Goal: Task Accomplishment & Management: Manage account settings

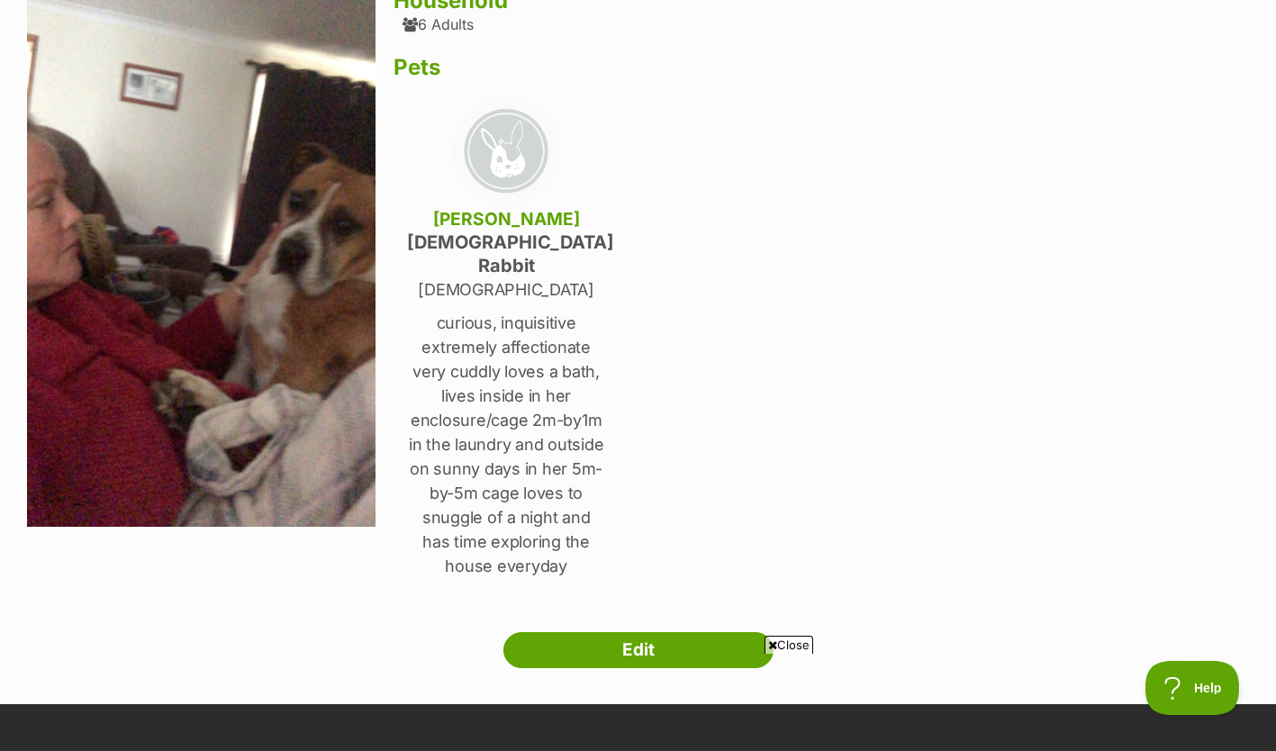
scroll to position [255, 0]
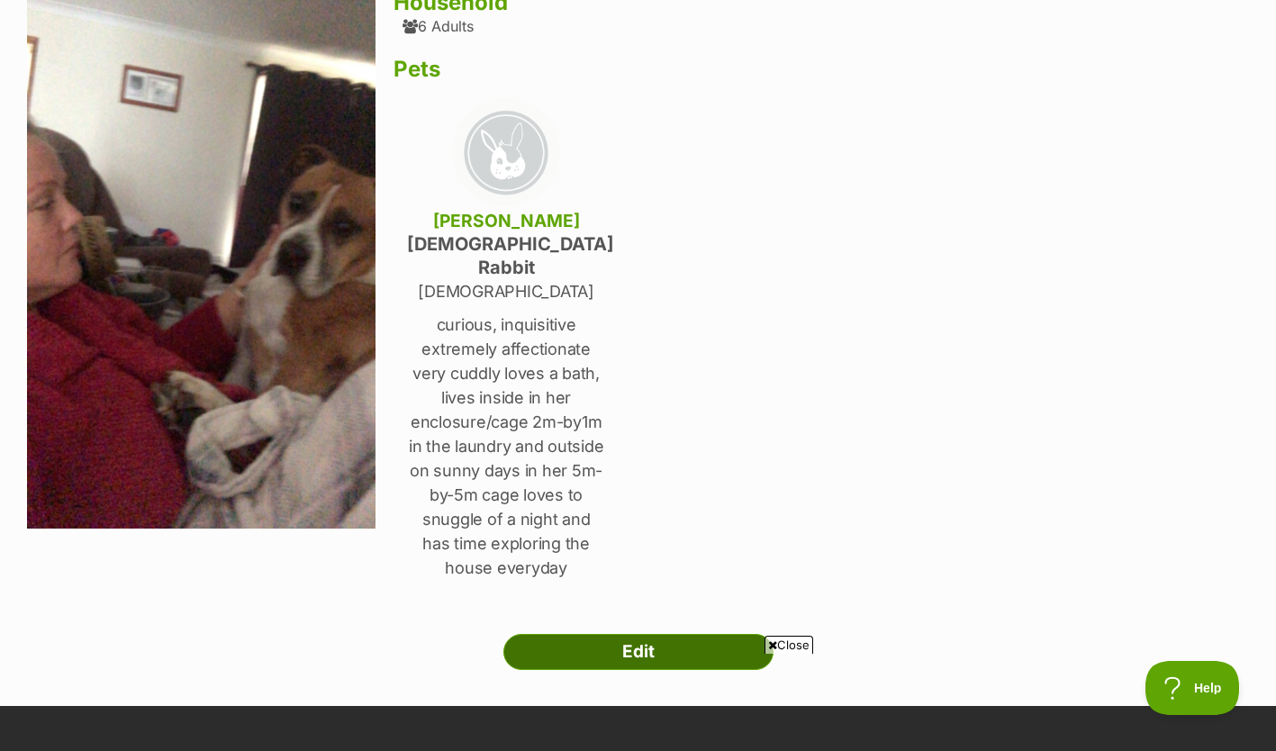
click at [590, 634] on link "Edit" at bounding box center [638, 652] width 270 height 36
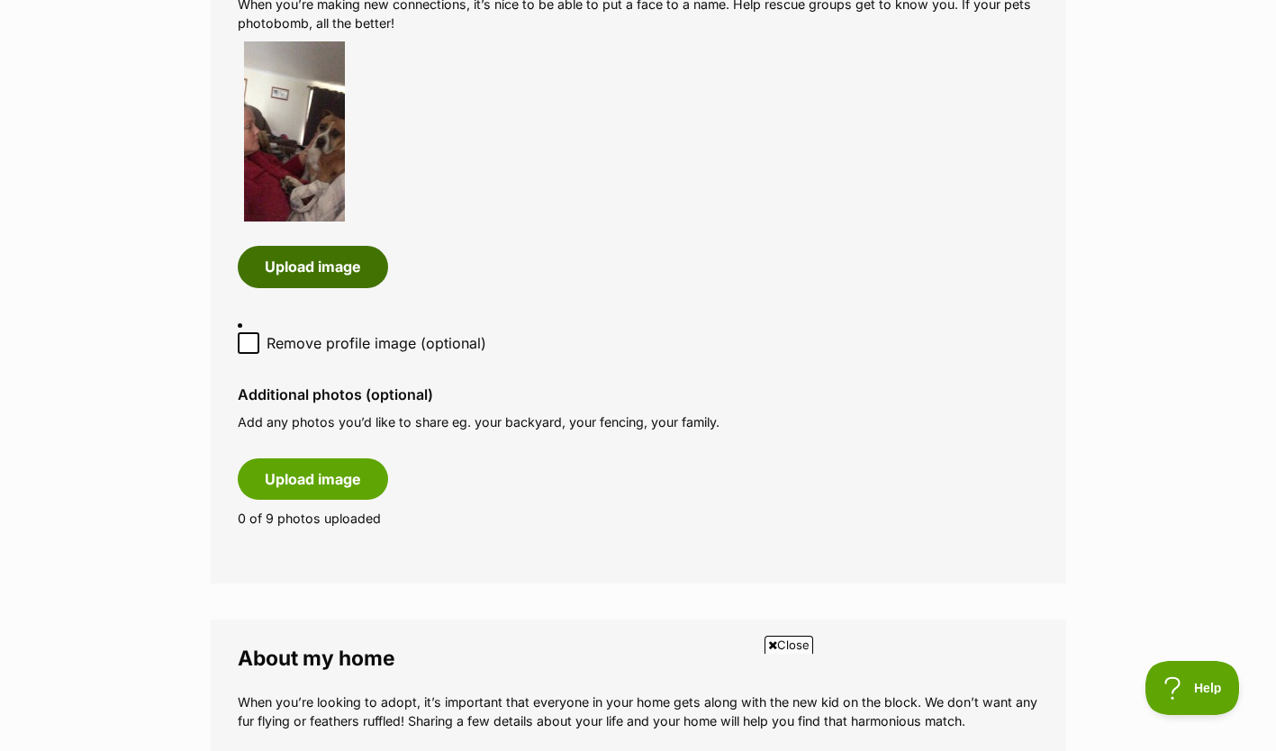
click at [345, 272] on button "Upload image" at bounding box center [313, 266] width 150 height 41
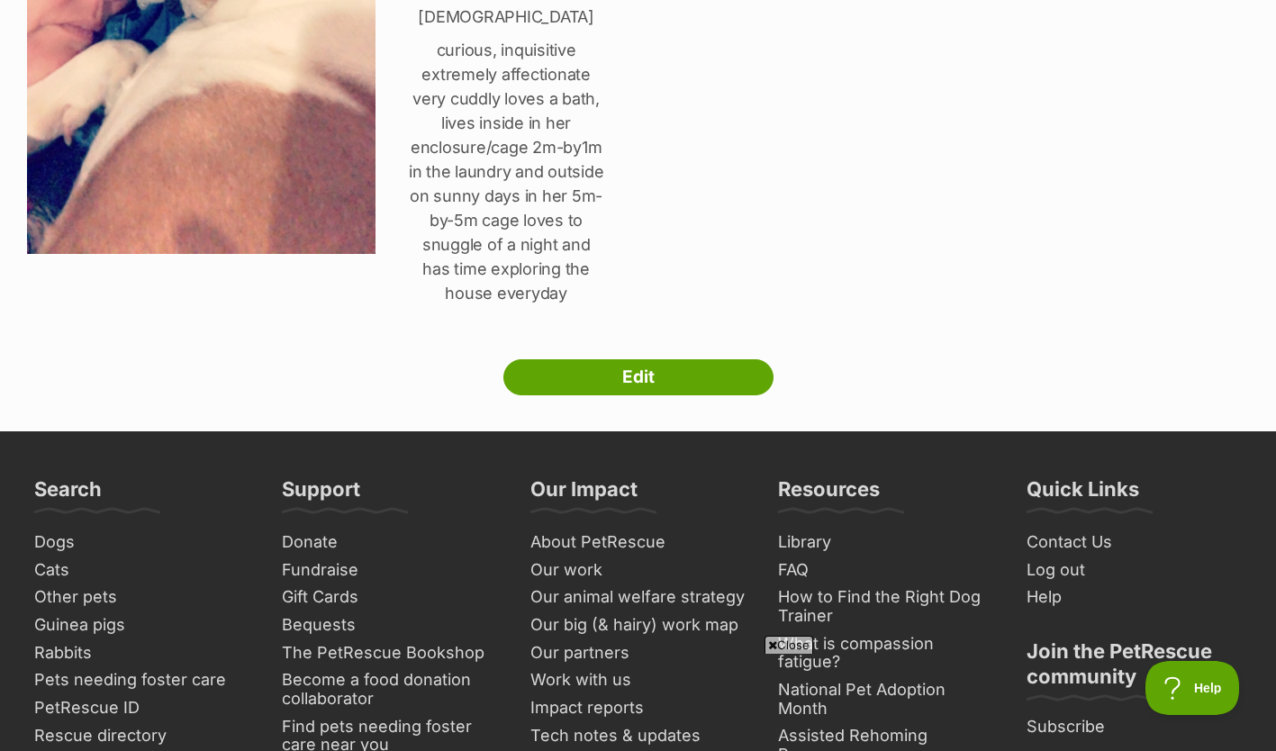
scroll to position [530, 0]
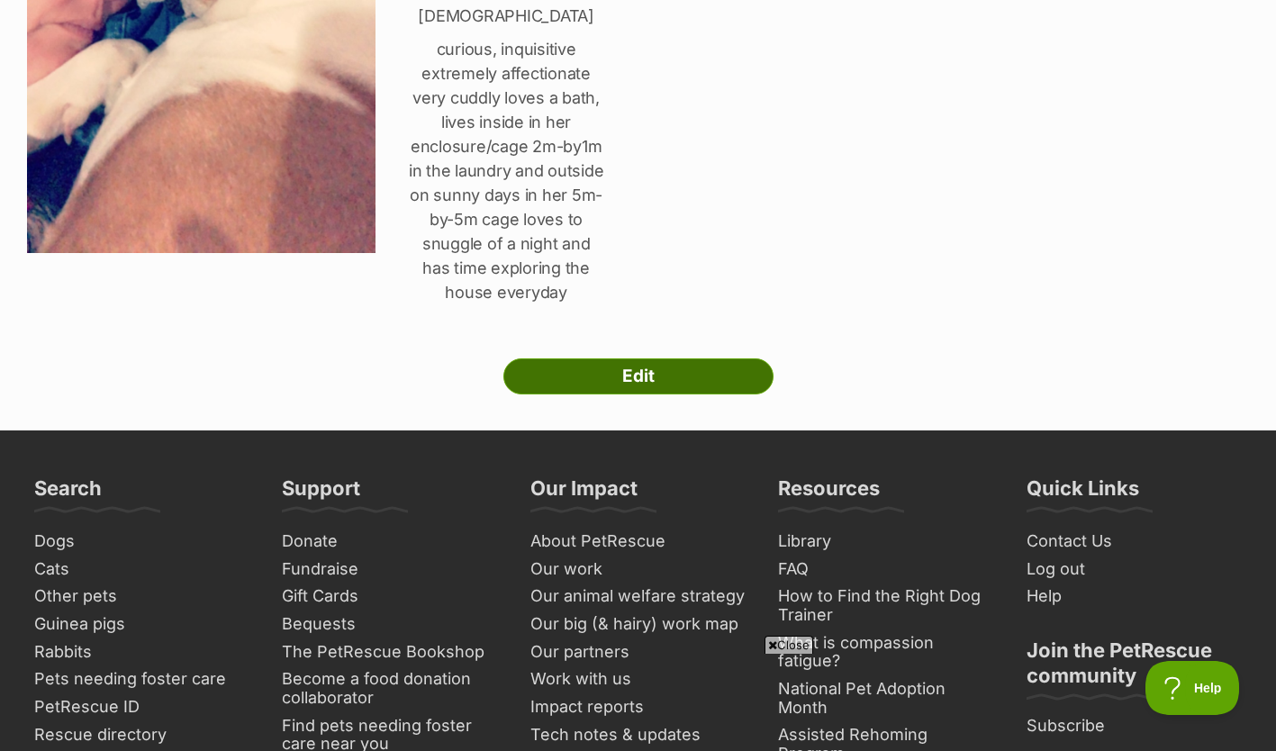
click at [647, 358] on link "Edit" at bounding box center [638, 376] width 270 height 36
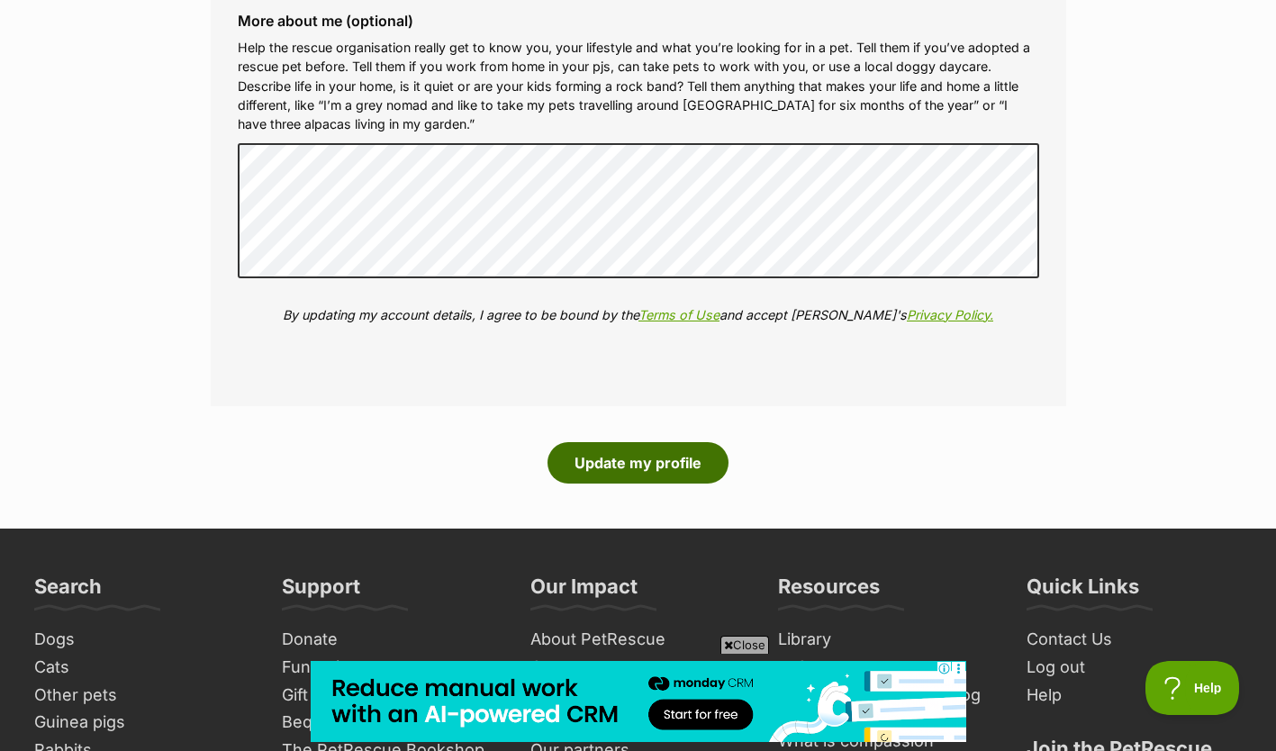
click at [647, 461] on button "Update my profile" at bounding box center [637, 462] width 181 height 41
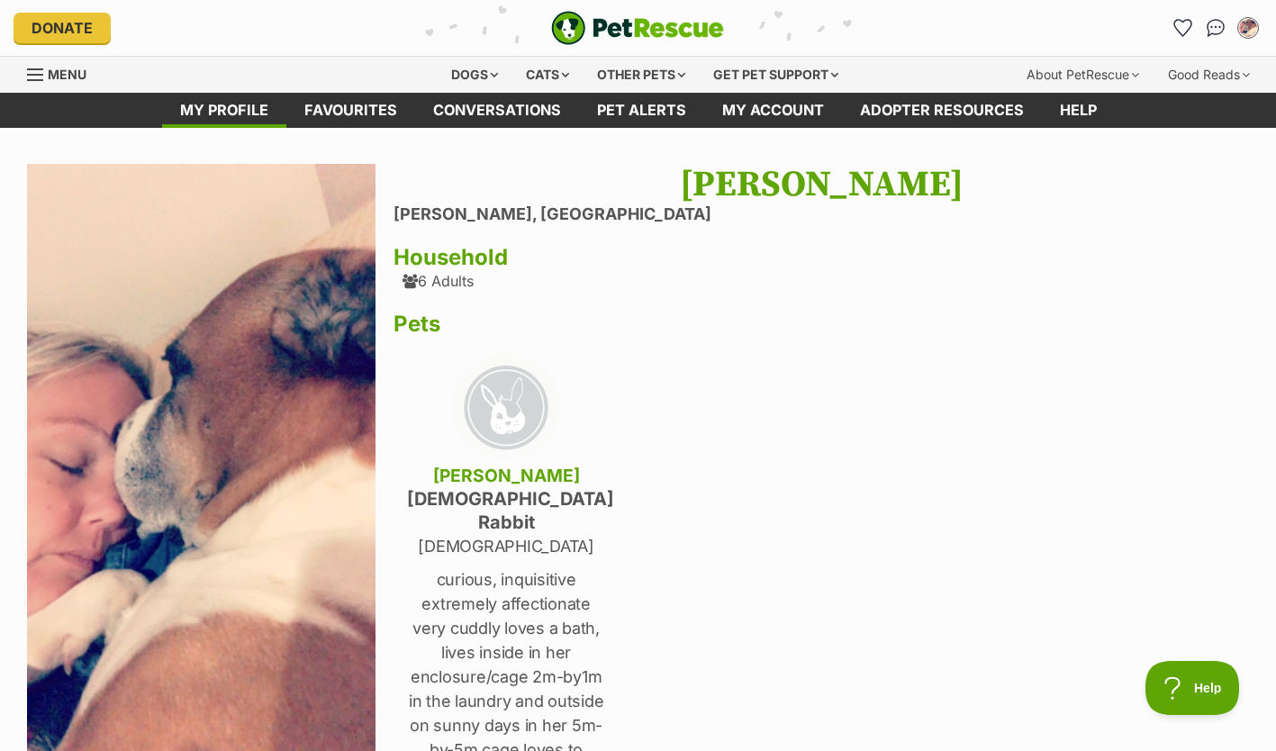
click at [647, 461] on div "Kylie Doyle Raymond Terrace, New South Wales Household 6 Adults Pets rosie fema…" at bounding box center [820, 601] width 855 height 875
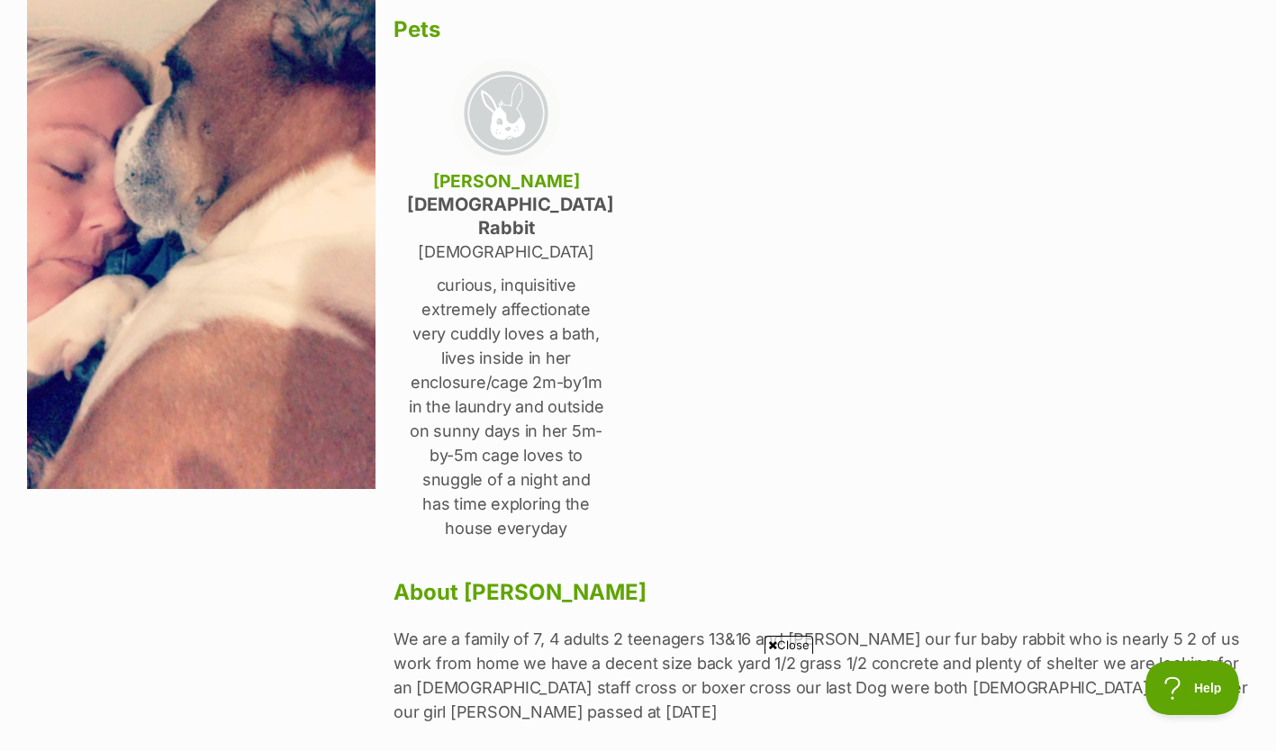
scroll to position [295, 0]
click at [498, 125] on img at bounding box center [506, 112] width 108 height 108
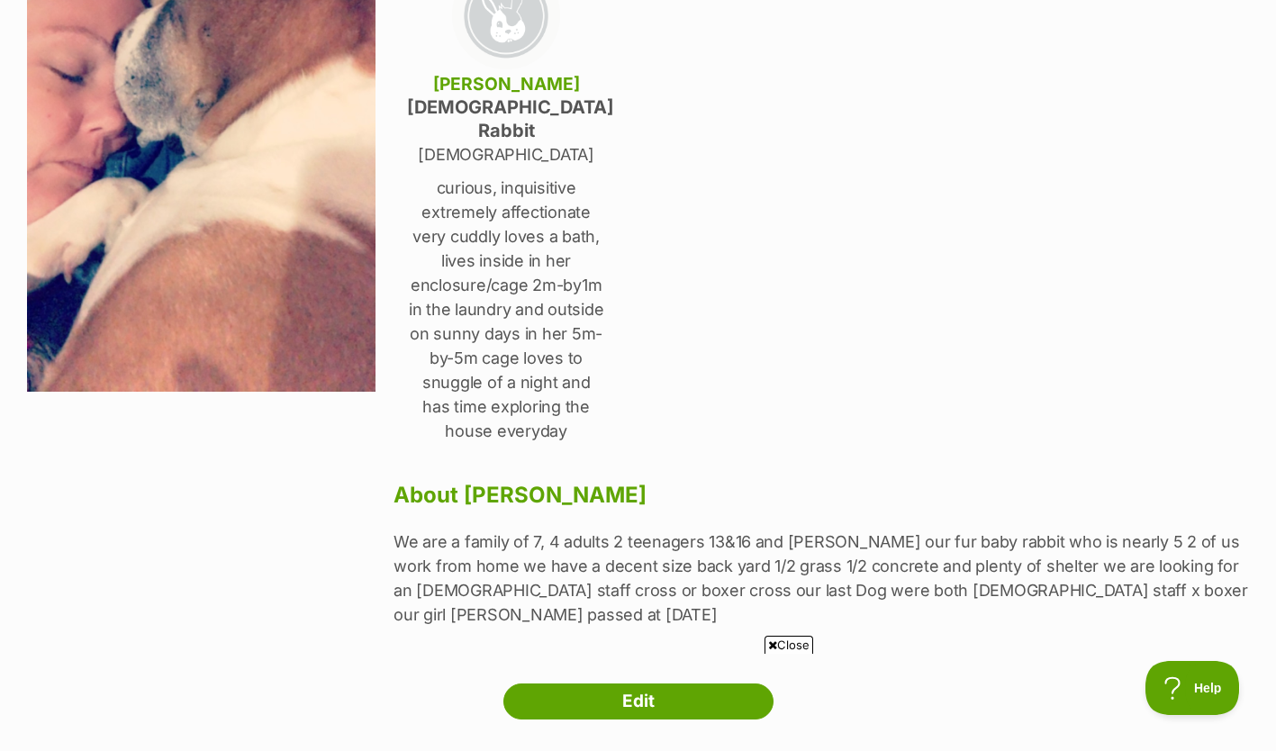
scroll to position [419, 0]
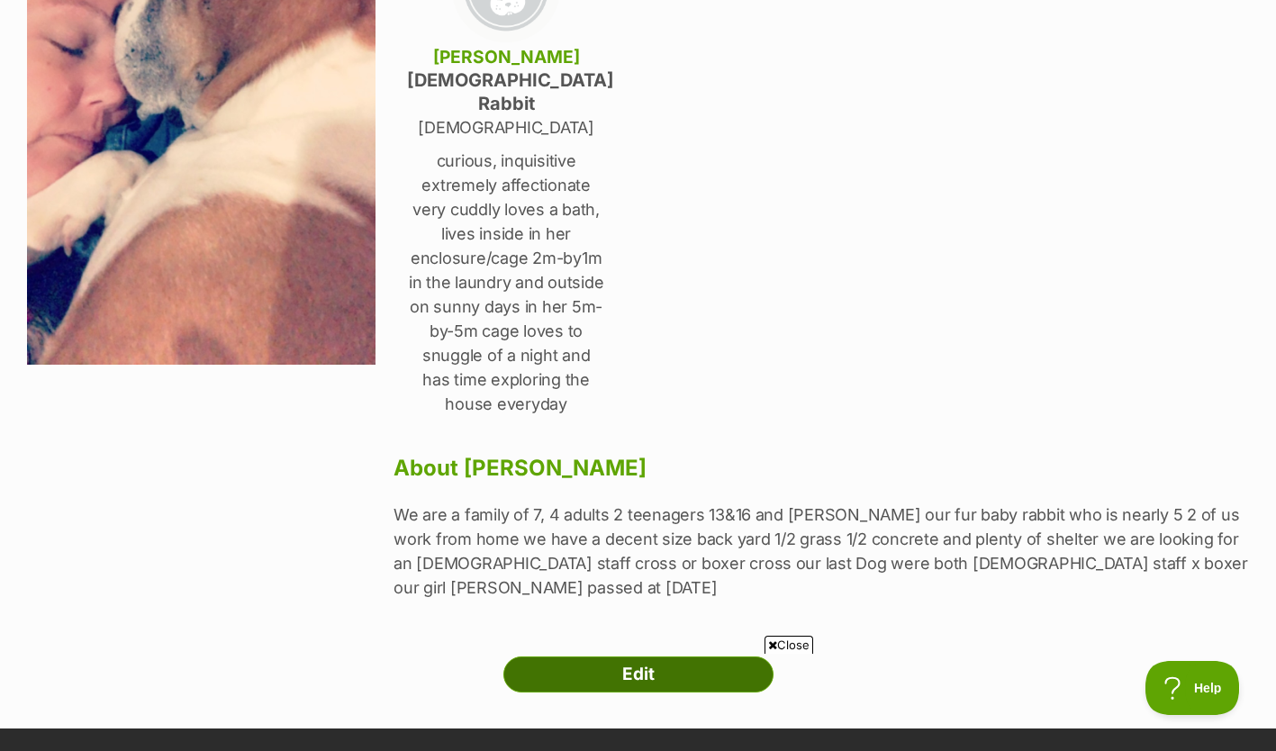
click at [686, 656] on link "Edit" at bounding box center [638, 674] width 270 height 36
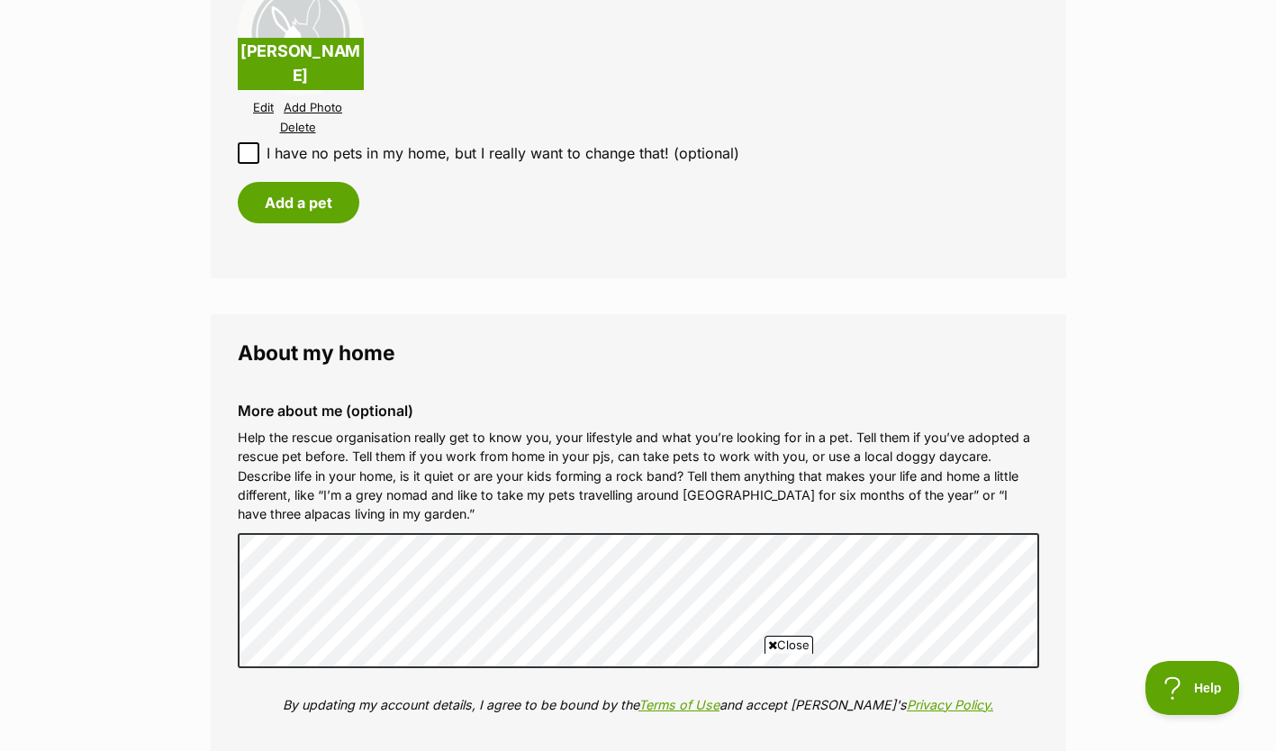
scroll to position [2126, 0]
click at [320, 106] on link "Add Photo" at bounding box center [313, 108] width 59 height 14
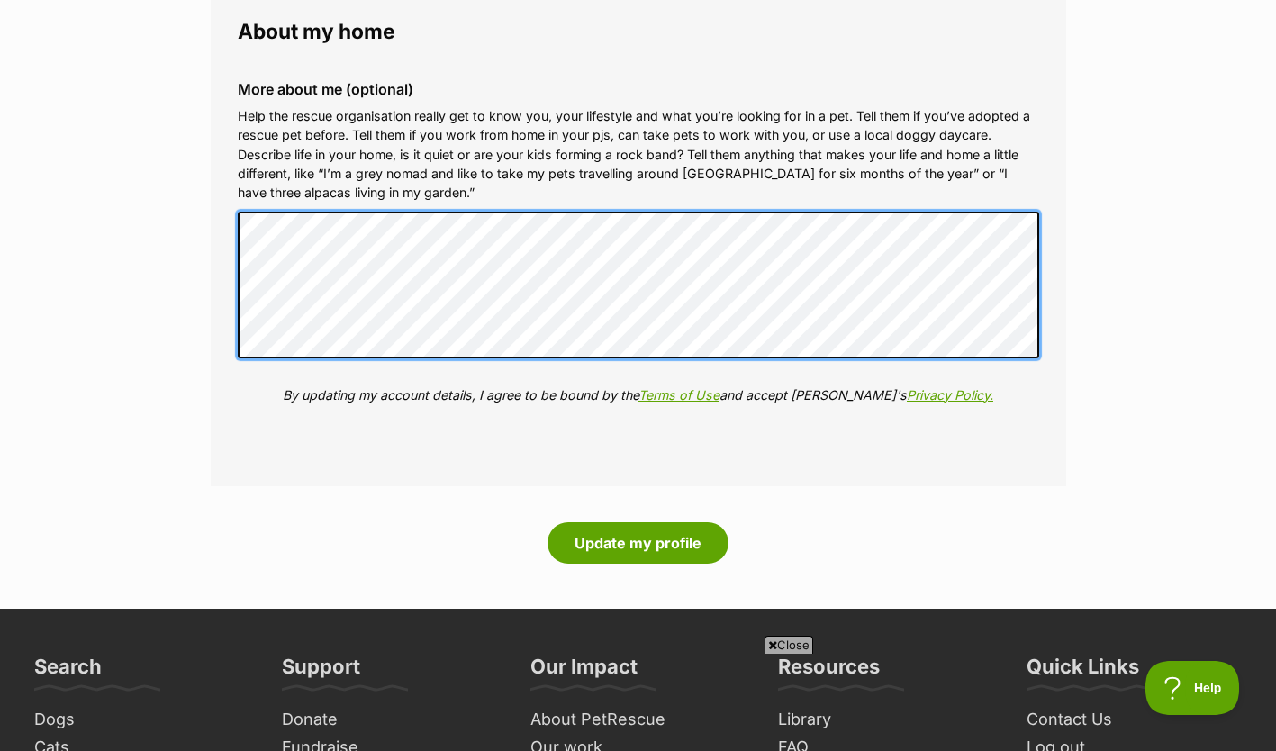
scroll to position [2455, 0]
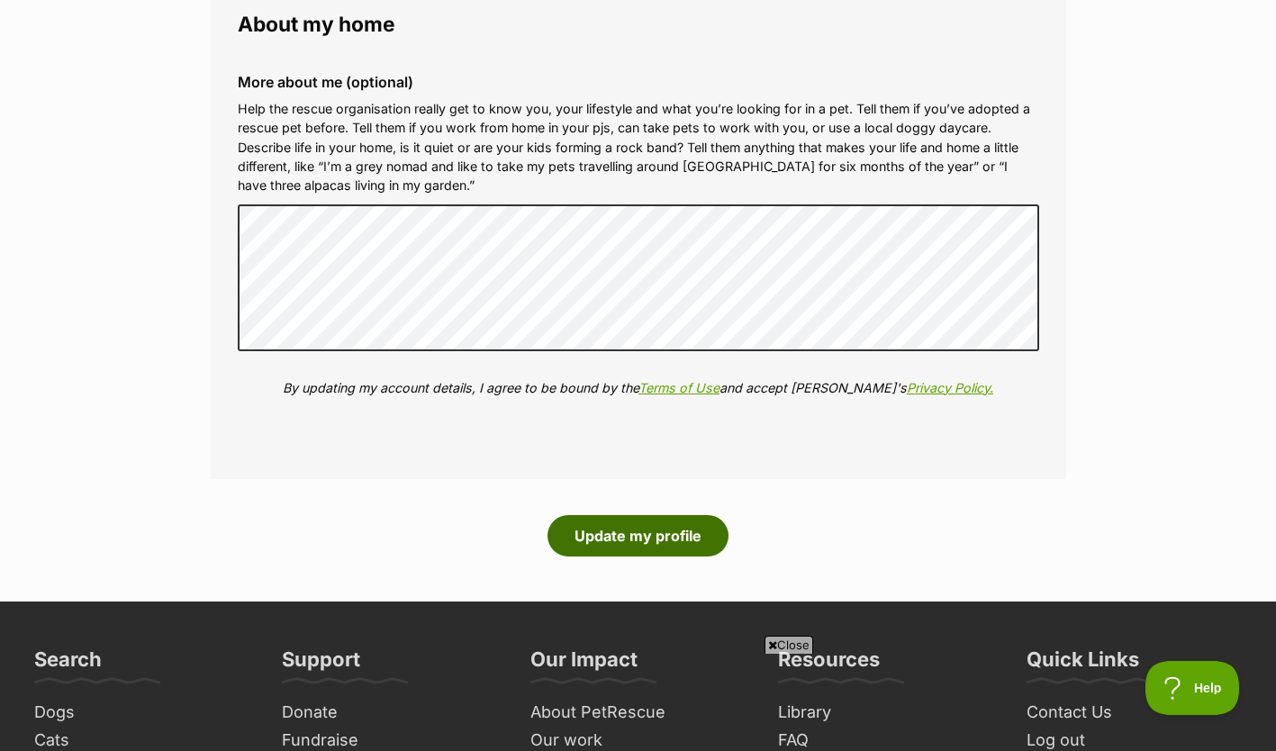
click at [661, 547] on button "Update my profile" at bounding box center [637, 535] width 181 height 41
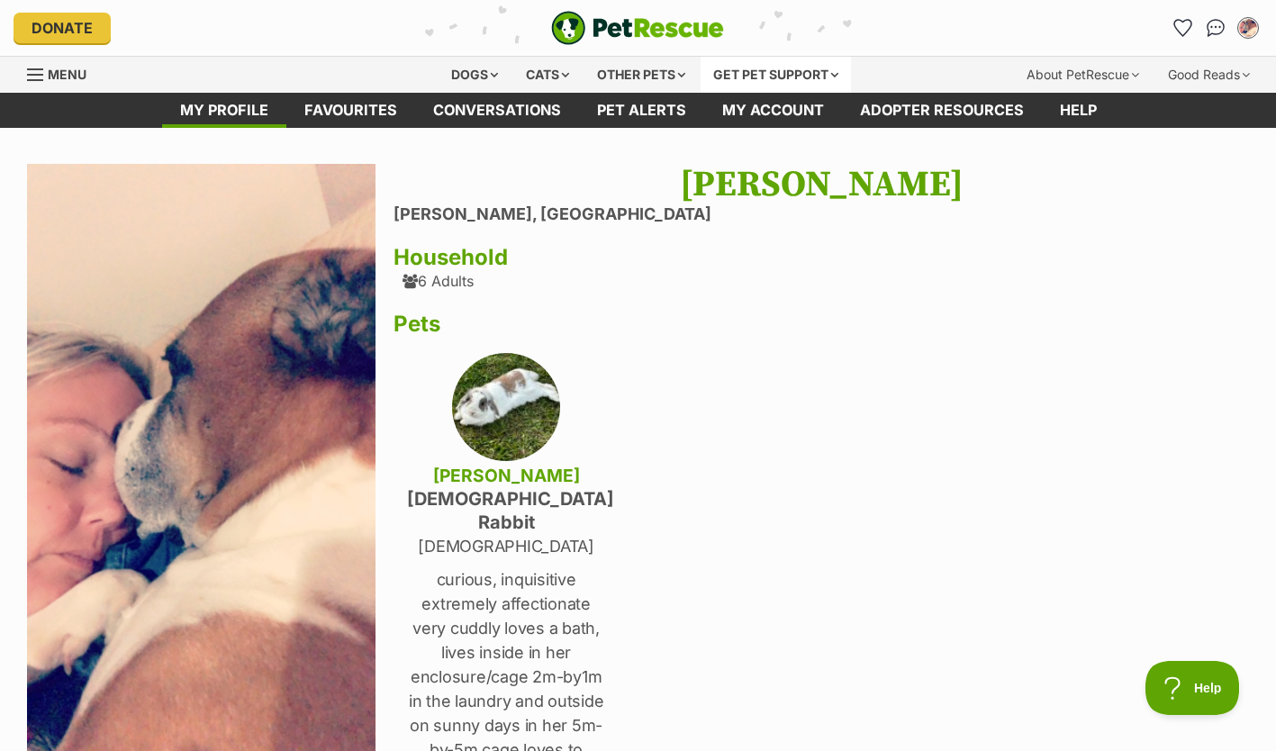
click at [768, 77] on div "Get pet support" at bounding box center [776, 75] width 150 height 36
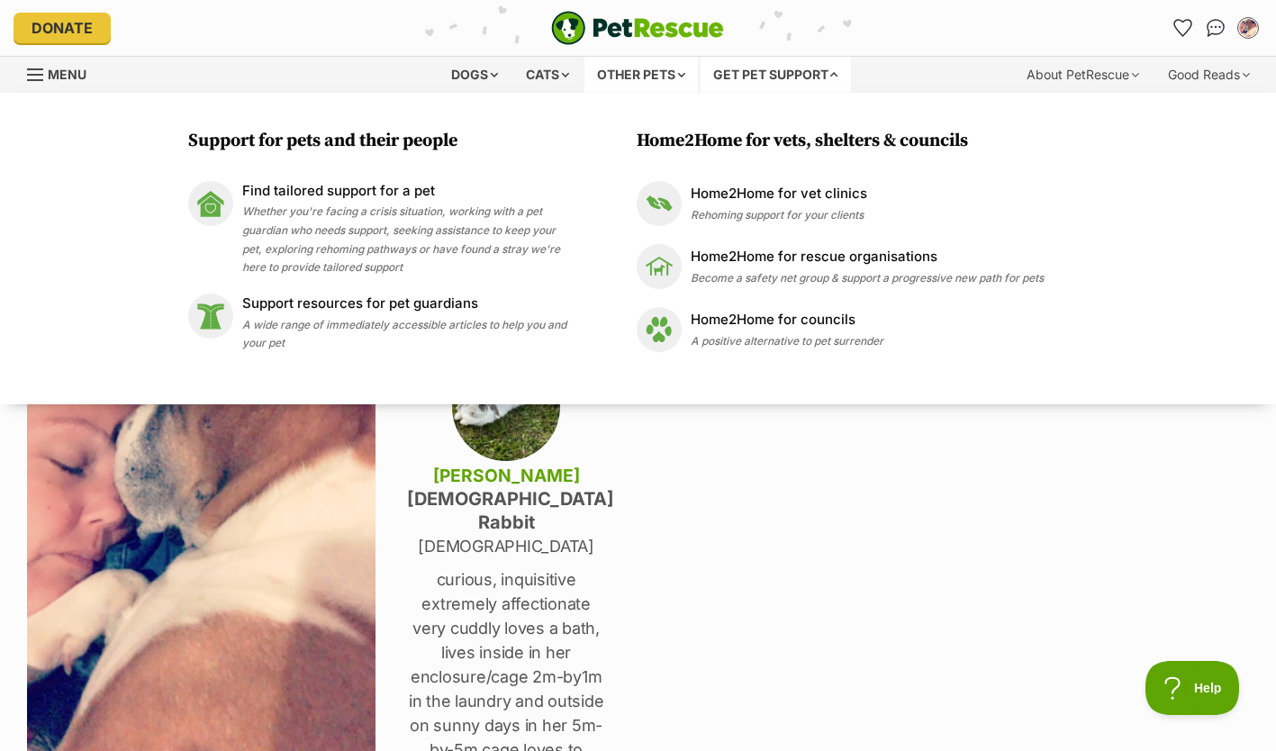
click at [621, 78] on div "Other pets" at bounding box center [640, 75] width 113 height 36
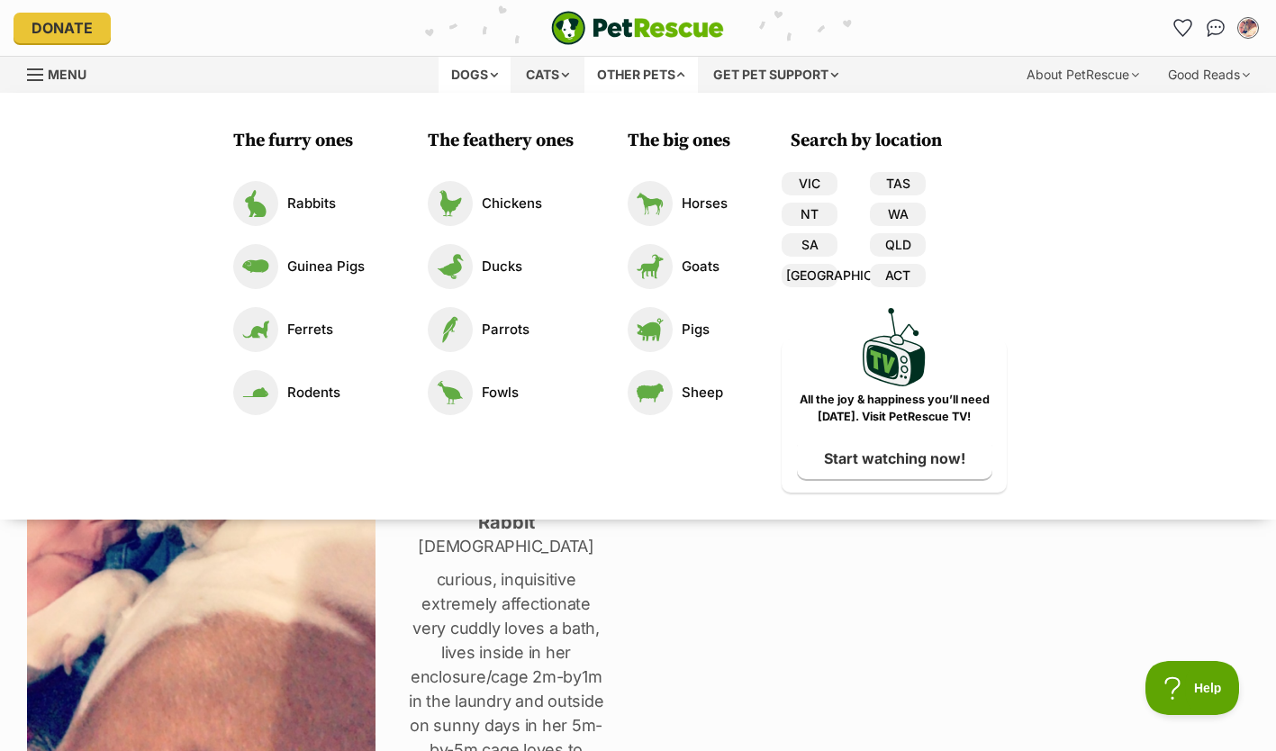
click at [489, 75] on div "Dogs" at bounding box center [475, 75] width 72 height 36
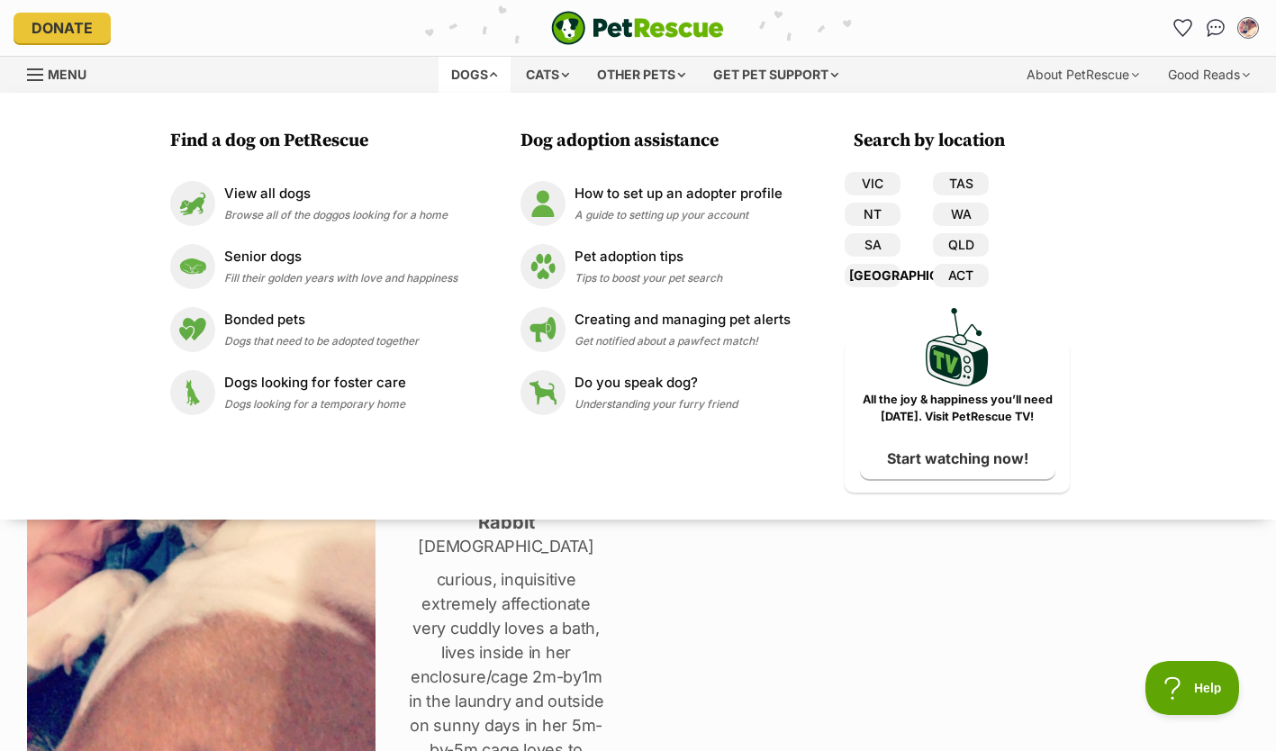
click at [874, 271] on link "[GEOGRAPHIC_DATA]" at bounding box center [873, 275] width 56 height 23
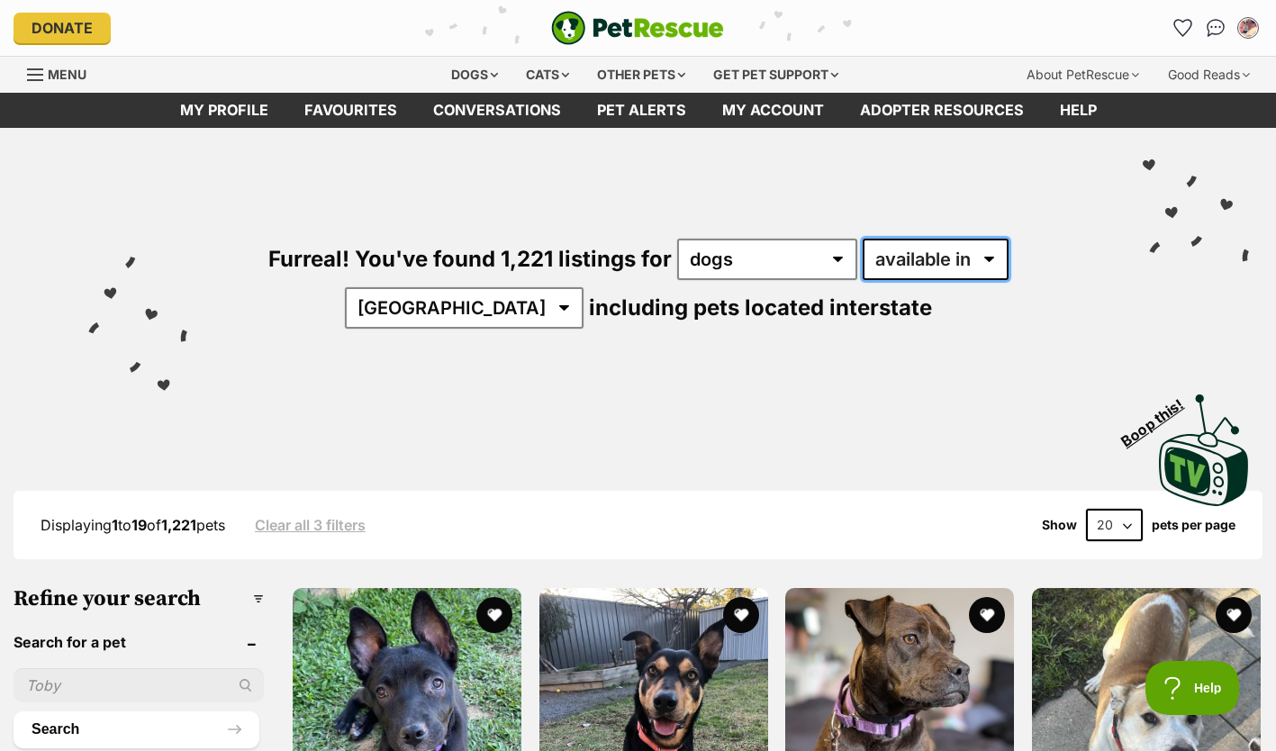
click at [925, 261] on select "available in located in" at bounding box center [936, 259] width 146 height 41
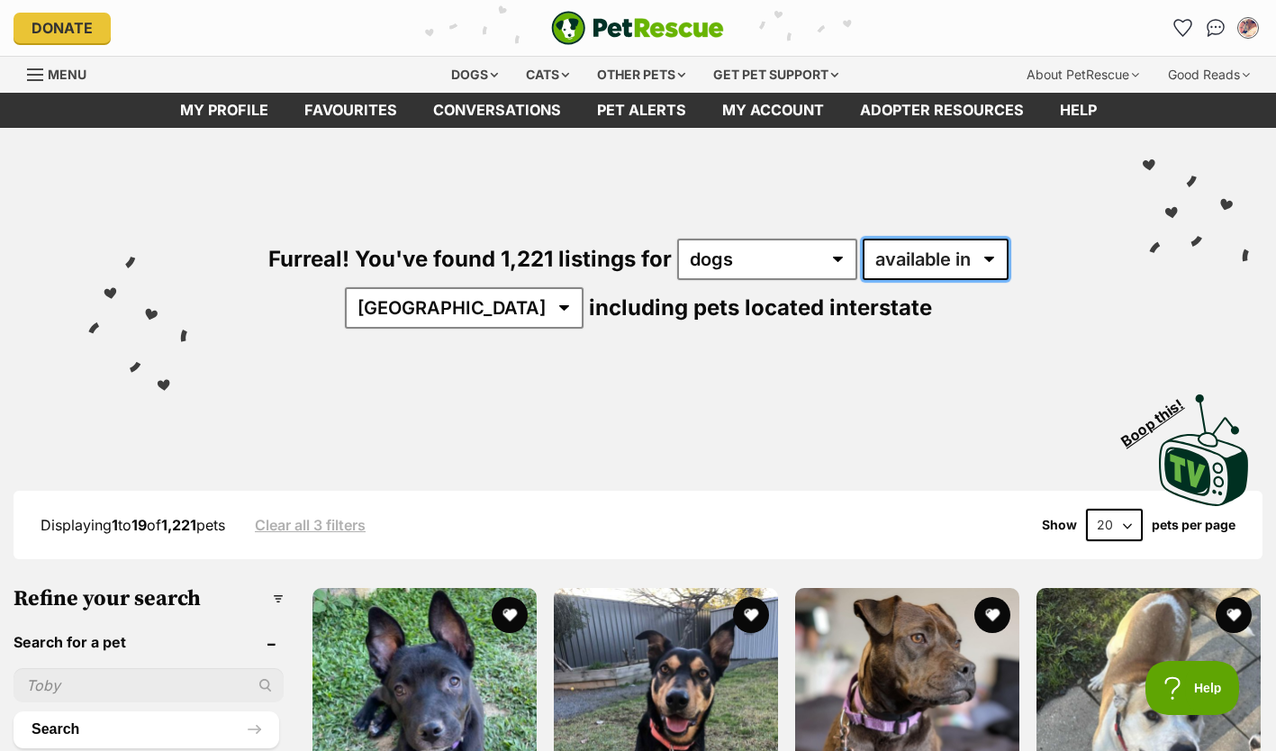
click at [925, 261] on select "available in located in" at bounding box center [936, 259] width 146 height 41
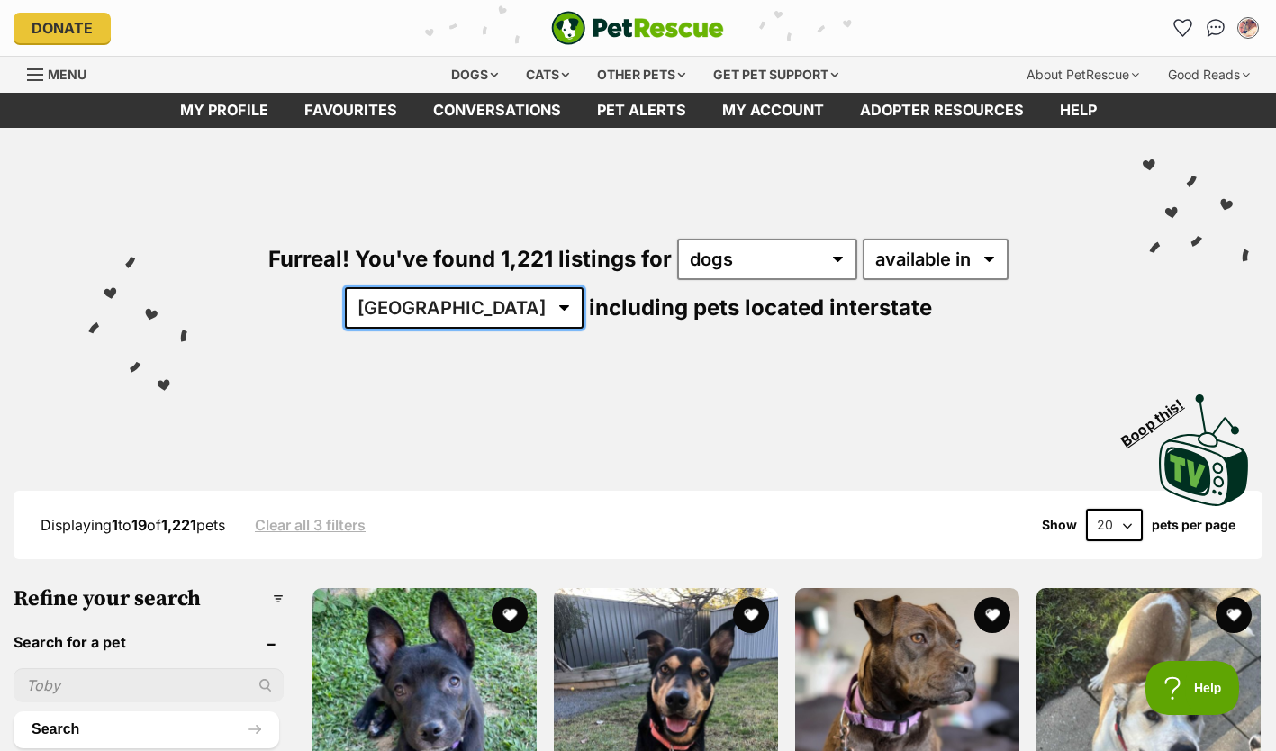
click at [497, 303] on select "Australia ACT NSW NT QLD SA TAS VIC WA" at bounding box center [464, 307] width 239 height 41
click at [618, 357] on div "Furreal! You've found 1,221 listings for any type of pet cats dogs other pets a…" at bounding box center [638, 253] width 1222 height 250
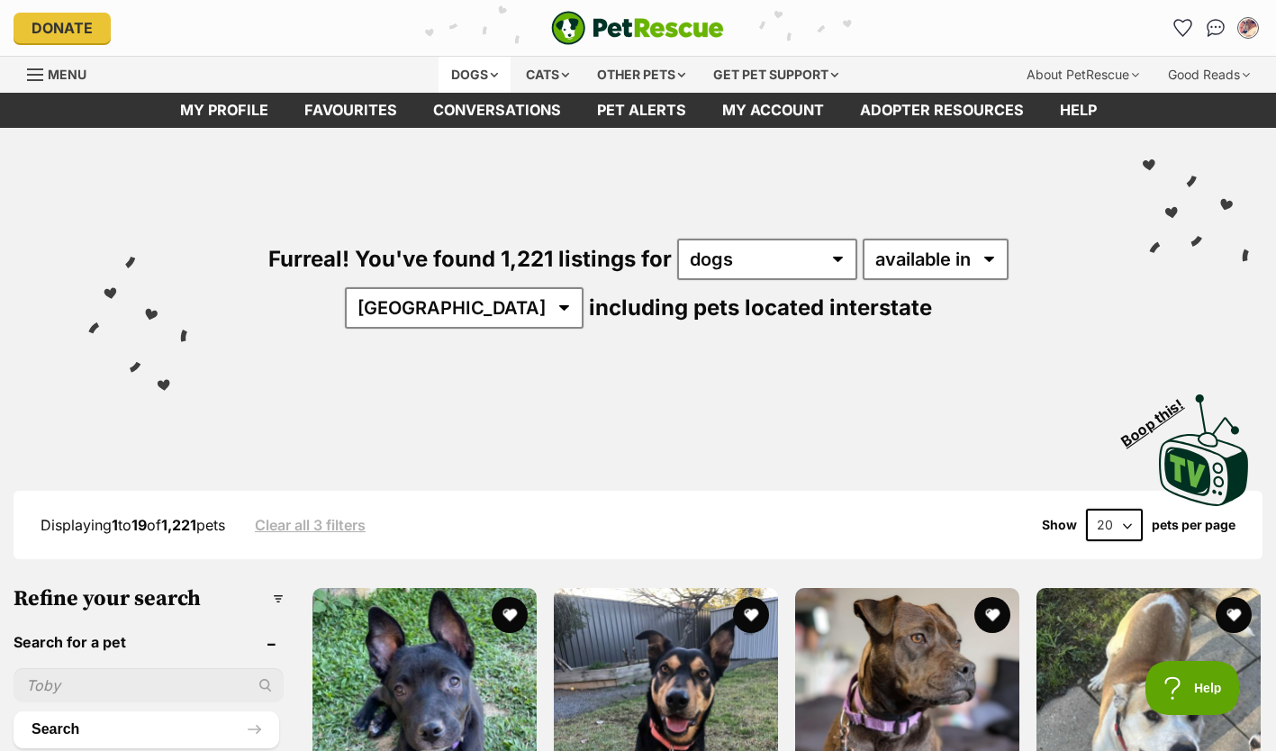
click at [483, 75] on div "Dogs" at bounding box center [475, 75] width 72 height 36
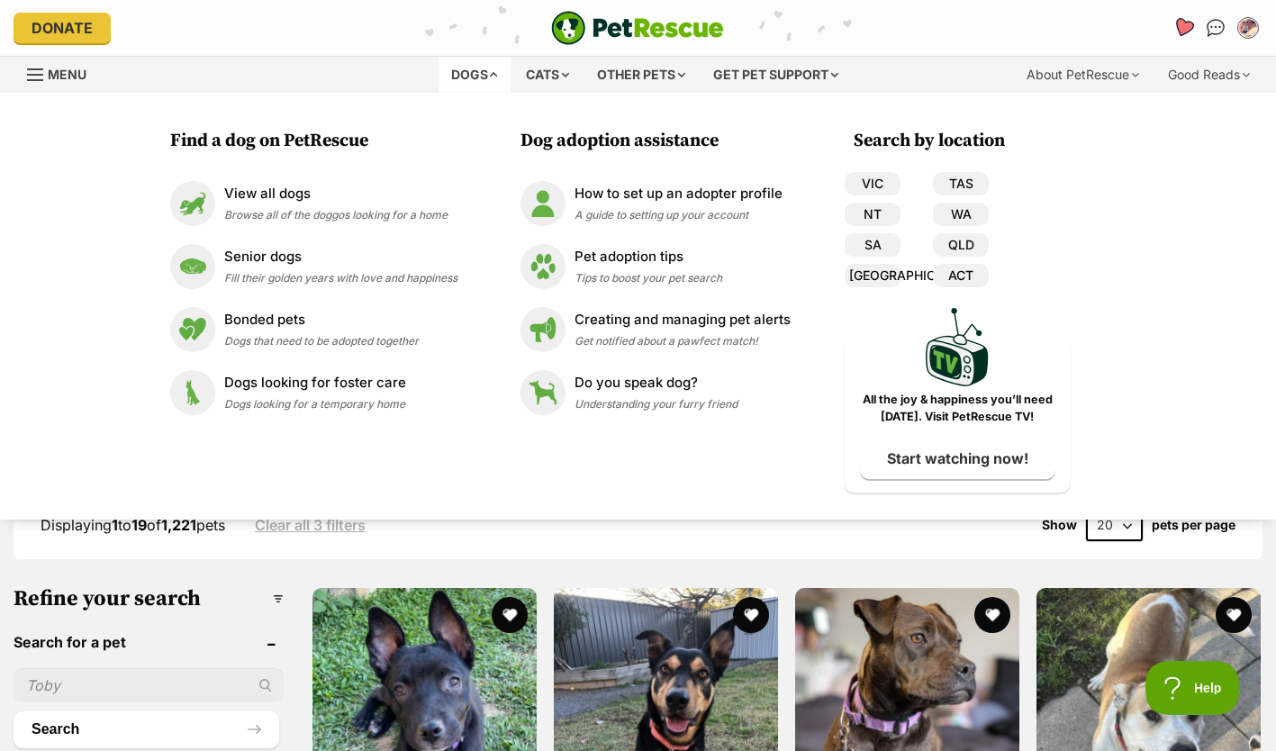
click at [1185, 27] on icon "Favourites" at bounding box center [1183, 27] width 22 height 21
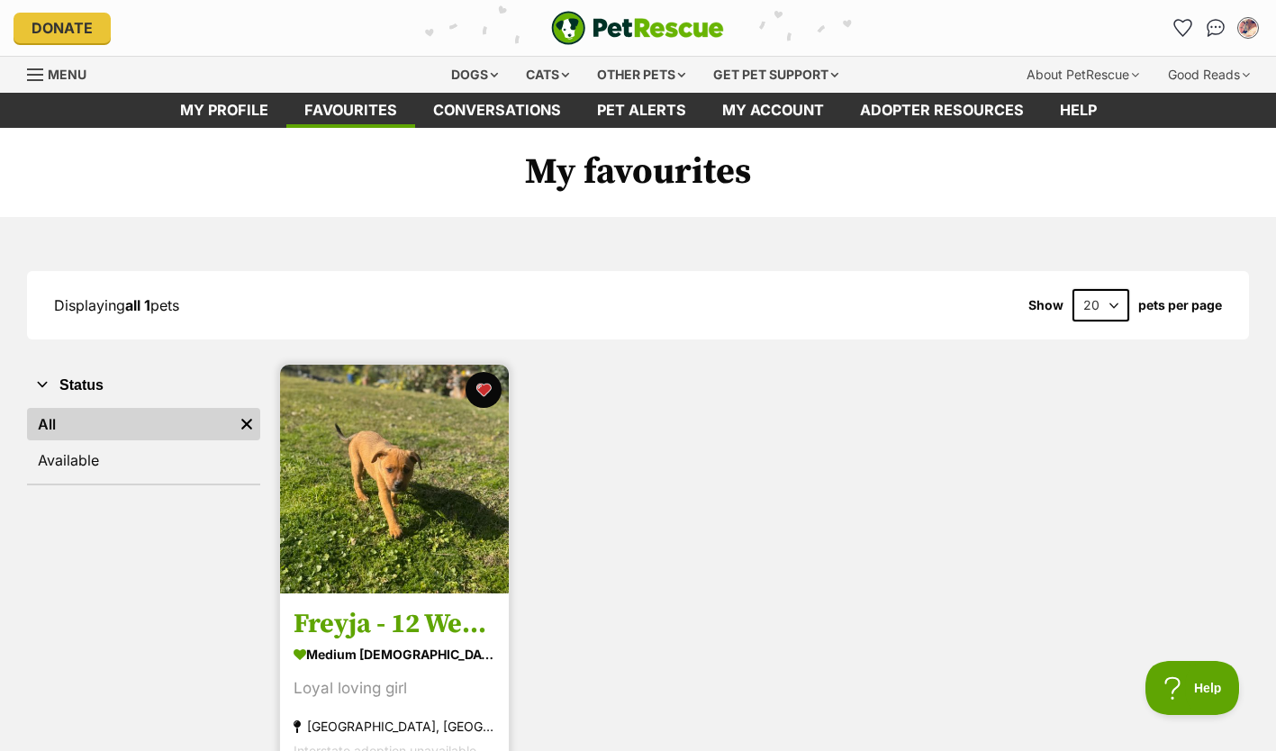
click at [366, 508] on img at bounding box center [394, 479] width 229 height 229
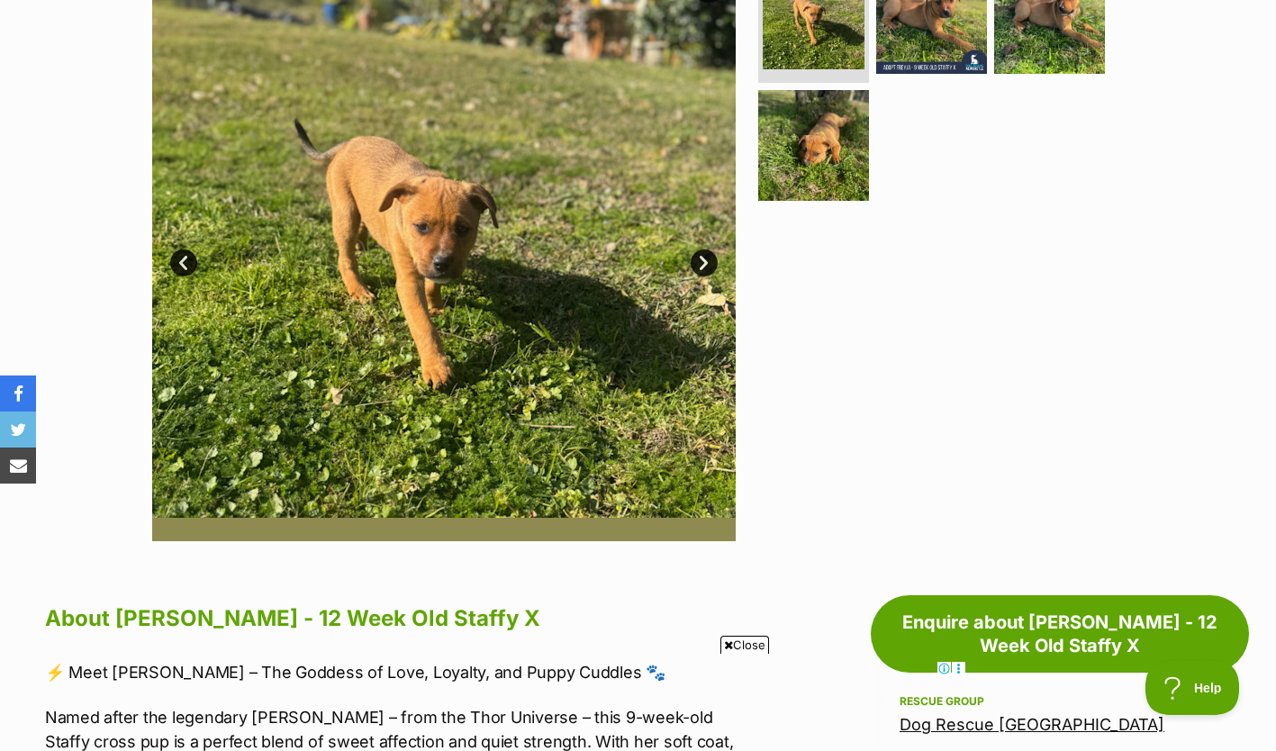
click at [707, 258] on link "Next" at bounding box center [704, 262] width 27 height 27
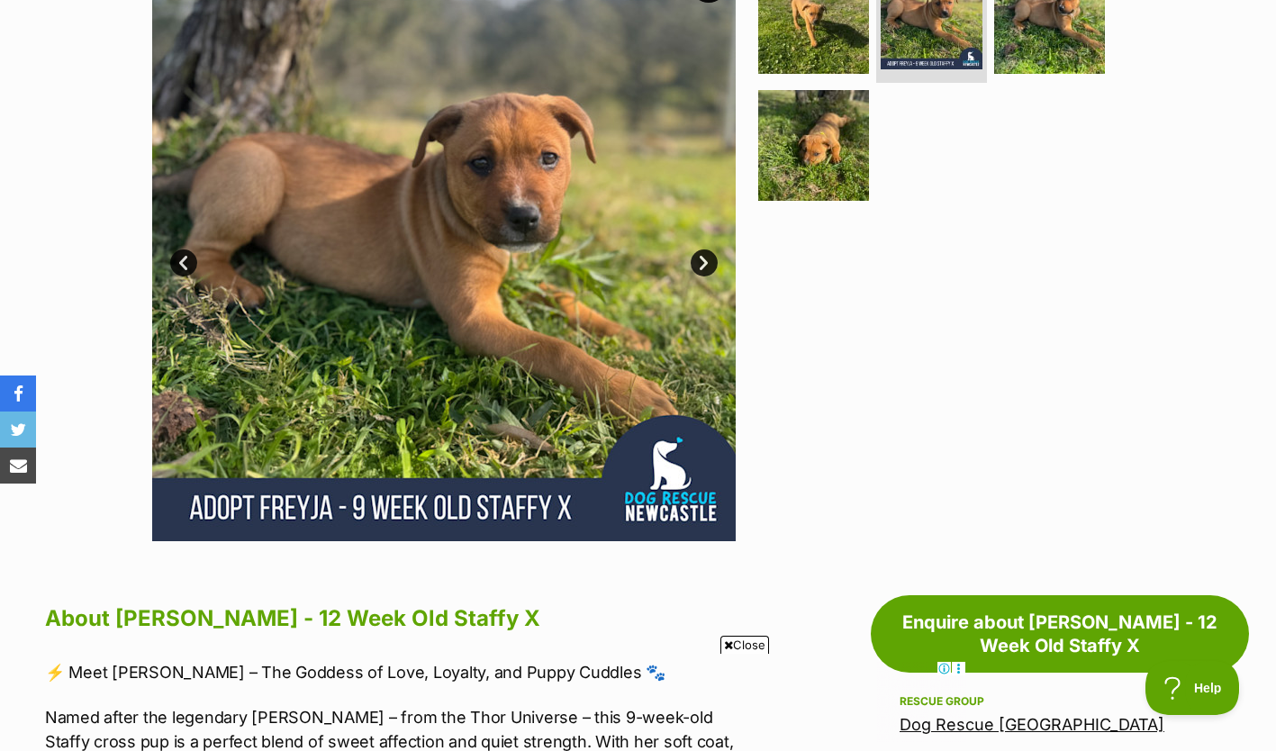
click at [707, 258] on link "Next" at bounding box center [704, 262] width 27 height 27
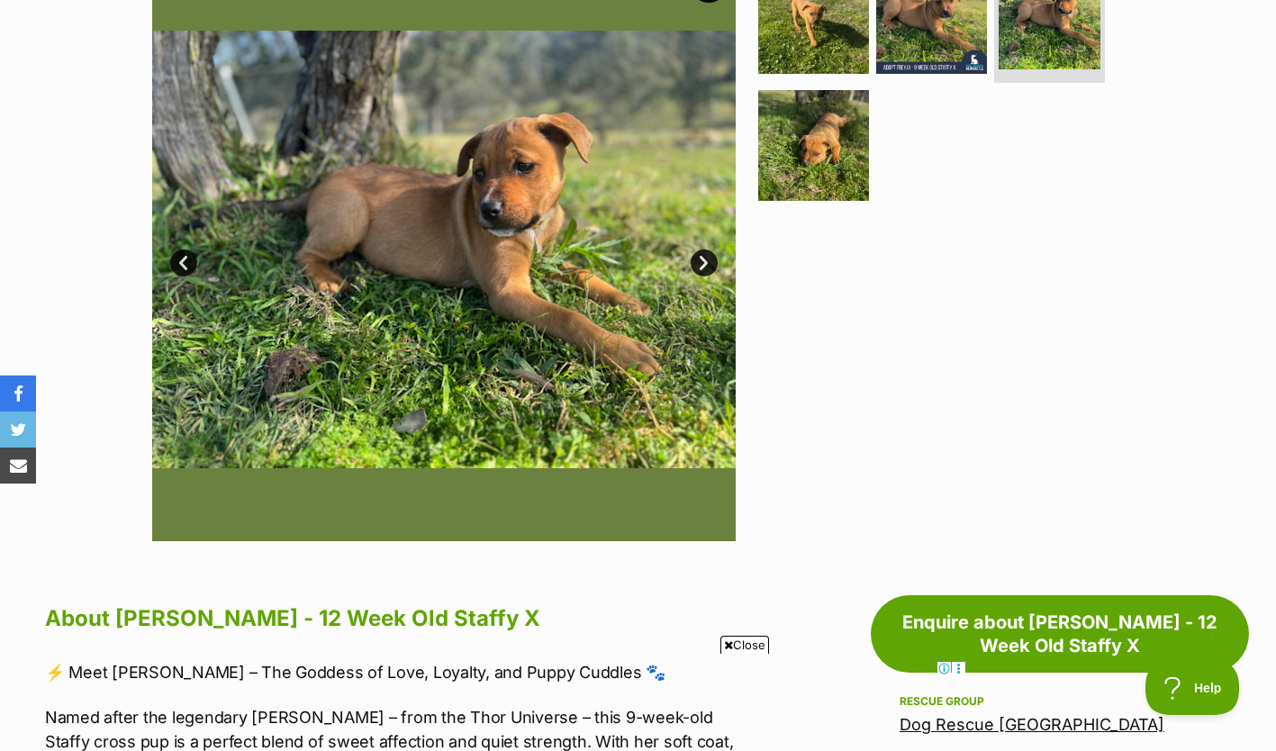
click at [708, 259] on link "Next" at bounding box center [704, 262] width 27 height 27
